Goal: Task Accomplishment & Management: Manage account settings

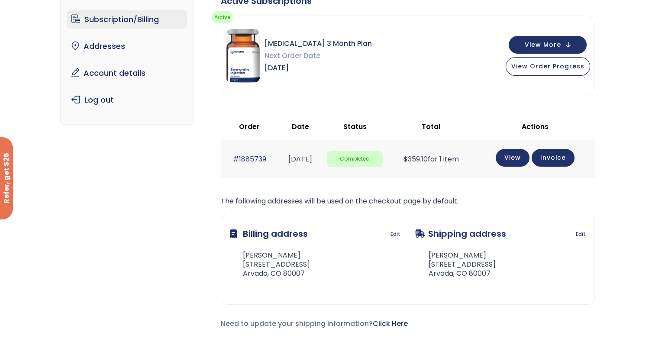
scroll to position [74, 0]
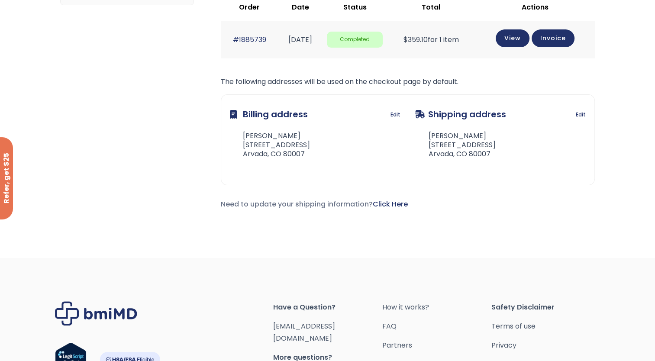
scroll to position [202, 0]
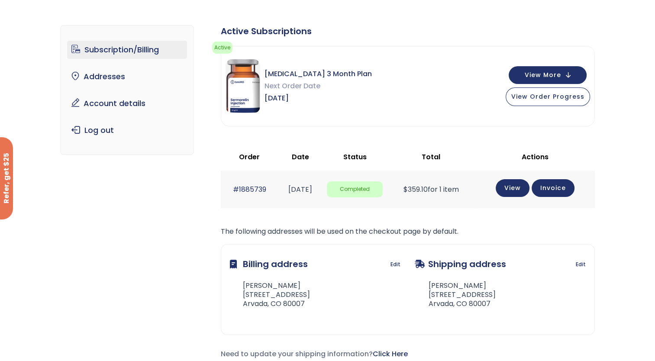
scroll to position [43, 0]
click at [543, 97] on span "View Order Progress" at bounding box center [547, 96] width 73 height 9
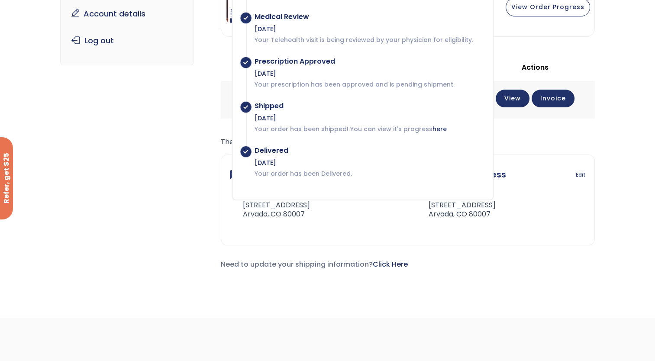
scroll to position [0, 0]
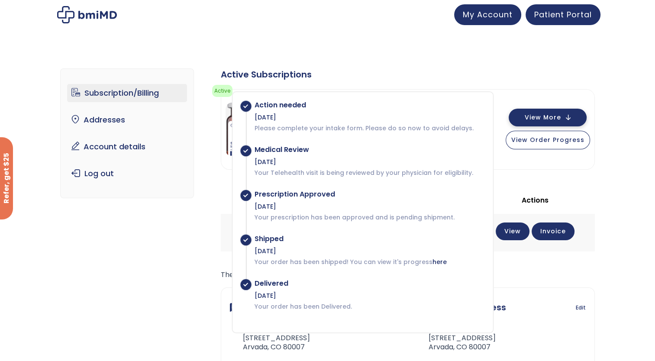
click at [543, 124] on button "View More" at bounding box center [547, 118] width 78 height 18
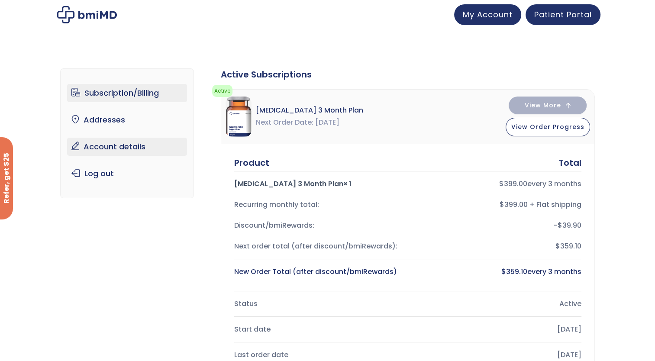
click at [121, 141] on link "Account details" at bounding box center [127, 147] width 120 height 18
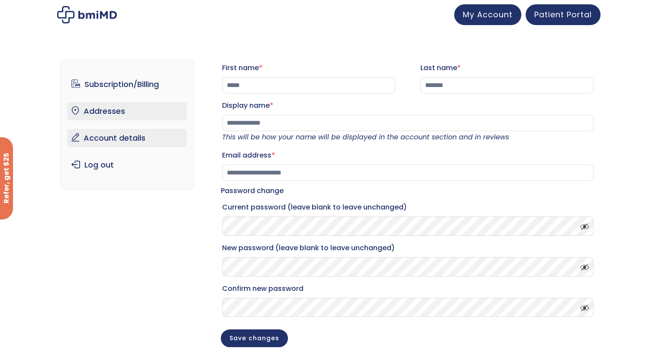
click at [110, 110] on link "Addresses" at bounding box center [127, 111] width 120 height 18
